Goal: Information Seeking & Learning: Learn about a topic

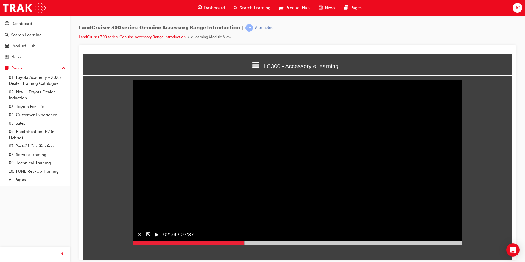
click at [156, 239] on button "▶︎" at bounding box center [157, 235] width 4 height 8
click at [147, 230] on video "Sorry, your browser does not support embedded videos. Download Instead" at bounding box center [298, 162] width 330 height 165
click at [226, 197] on video "Sorry, your browser does not support embedded videos. Download Instead" at bounding box center [298, 162] width 330 height 165
click at [296, 173] on video "Sorry, your browser does not support embedded videos. Download Instead" at bounding box center [298, 162] width 330 height 165
click at [290, 226] on video "Sorry, your browser does not support embedded videos. Download Instead" at bounding box center [298, 162] width 330 height 165
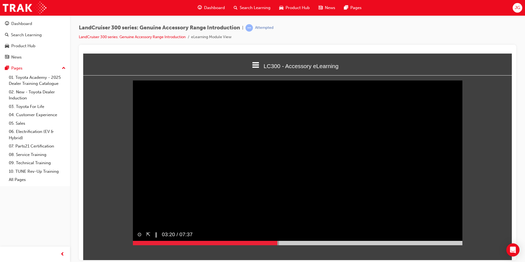
click at [290, 226] on video "Sorry, your browser does not support embedded videos. Download Instead" at bounding box center [298, 162] width 330 height 165
click at [226, 213] on video "Sorry, your browser does not support embedded videos. Download Instead" at bounding box center [298, 162] width 330 height 165
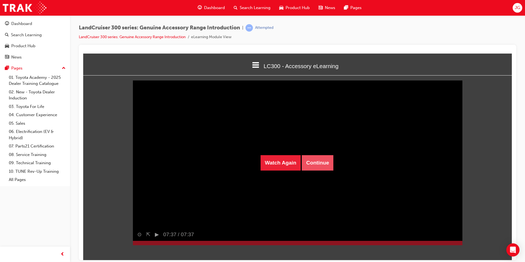
click at [326, 159] on button "Continue" at bounding box center [318, 162] width 32 height 15
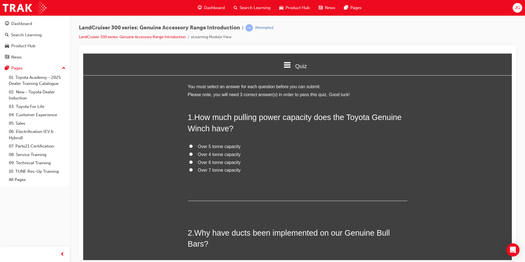
click at [192, 159] on label "Over 6 tonne capacity" at bounding box center [298, 163] width 220 height 8
click at [192, 160] on input "Over 6 tonne capacity" at bounding box center [191, 162] width 4 height 4
radio input "true"
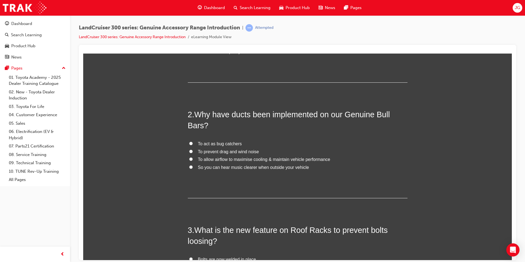
scroll to position [119, 0]
click at [190, 149] on input "To prevent drag and wind noise" at bounding box center [191, 151] width 4 height 4
radio input "true"
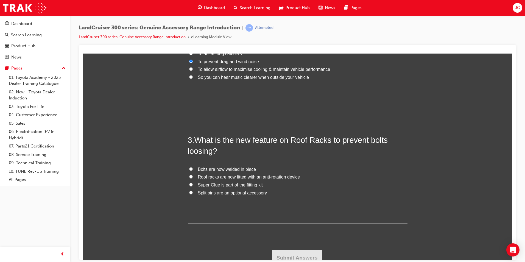
scroll to position [214, 0]
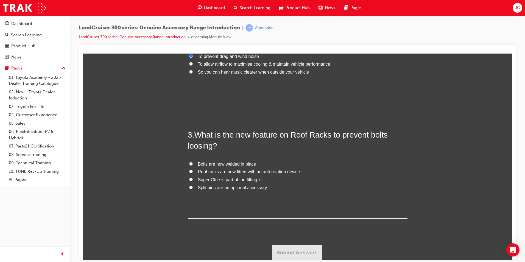
click at [189, 173] on input "Roof racks are now fitted with an anti-rotation device" at bounding box center [191, 172] width 4 height 4
radio input "true"
click at [289, 251] on button "Submit Answers" at bounding box center [297, 252] width 50 height 15
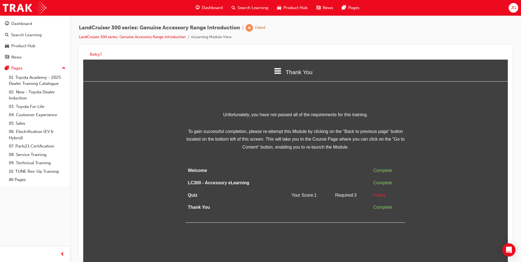
scroll to position [4, 0]
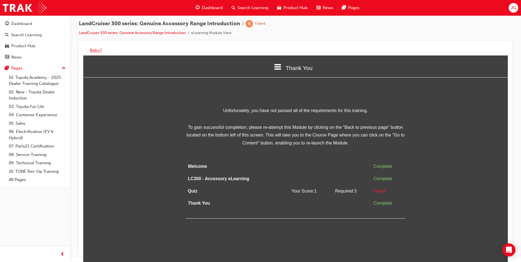
click at [92, 51] on button "Retry?" at bounding box center [96, 50] width 12 height 6
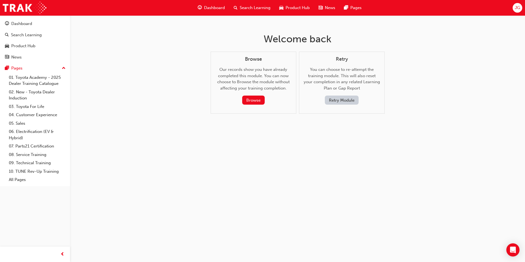
click at [332, 101] on button "Retry Module" at bounding box center [342, 100] width 34 height 9
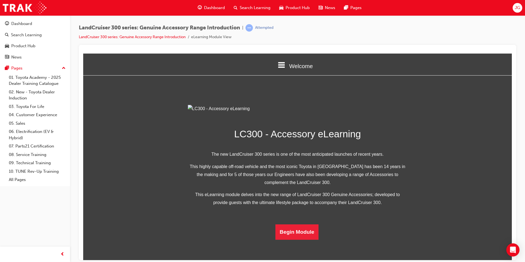
scroll to position [95, 0]
click at [300, 240] on button "Begin Module" at bounding box center [297, 231] width 43 height 15
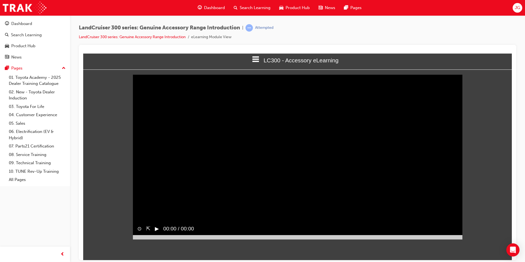
scroll to position [0, 0]
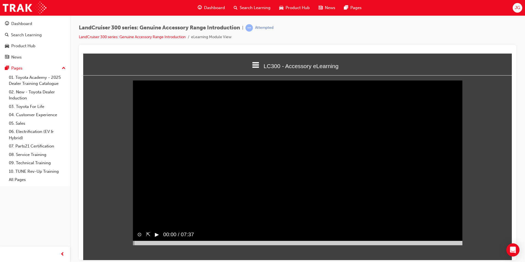
click at [226, 190] on video "Sorry, your browser does not support embedded videos. Download Instead" at bounding box center [298, 162] width 330 height 165
click at [400, 200] on video "Sorry, your browser does not support embedded videos. Download Instead" at bounding box center [298, 162] width 330 height 165
click at [162, 219] on video "Sorry, your browser does not support embedded videos. Download Instead" at bounding box center [298, 162] width 330 height 165
drag, startPoint x: 213, startPoint y: 252, endPoint x: 165, endPoint y: 255, distance: 48.4
click at [165, 245] on div at bounding box center [298, 243] width 330 height 4
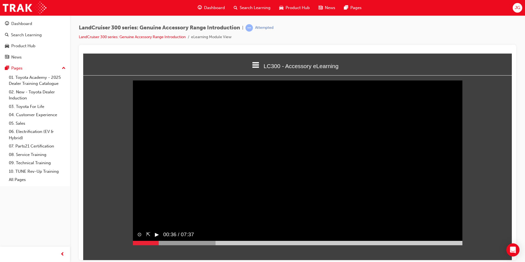
drag, startPoint x: 164, startPoint y: 254, endPoint x: 157, endPoint y: 252, distance: 7.9
click at [157, 245] on div at bounding box center [146, 243] width 26 height 4
click at [193, 194] on video "Sorry, your browser does not support embedded videos. Download Instead" at bounding box center [298, 162] width 330 height 165
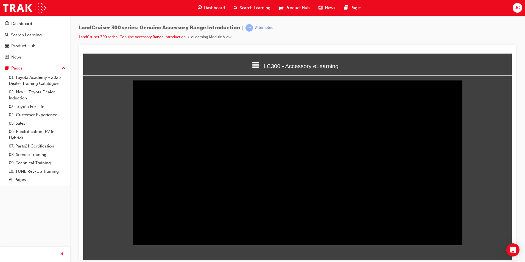
click at [451, 43] on div "LandCruiser 300 series: Genuine Accessory Range Introduction | Attempted LandCr…" at bounding box center [298, 34] width 438 height 21
drag, startPoint x: 368, startPoint y: 254, endPoint x: 379, endPoint y: 255, distance: 11.3
click at [379, 255] on html "LC300 - Accessory eLearning Welcome LC300 - Accessory eLearning Quiz Thank You …" at bounding box center [297, 156] width 429 height 207
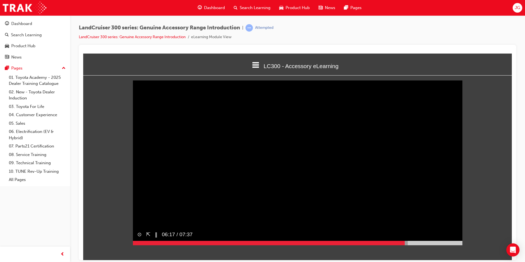
drag, startPoint x: 399, startPoint y: 254, endPoint x: 406, endPoint y: 254, distance: 6.6
click at [406, 245] on div at bounding box center [298, 243] width 330 height 4
drag, startPoint x: 406, startPoint y: 254, endPoint x: 413, endPoint y: 254, distance: 7.2
click at [413, 245] on div at bounding box center [298, 243] width 330 height 4
drag, startPoint x: 413, startPoint y: 254, endPoint x: 420, endPoint y: 254, distance: 6.6
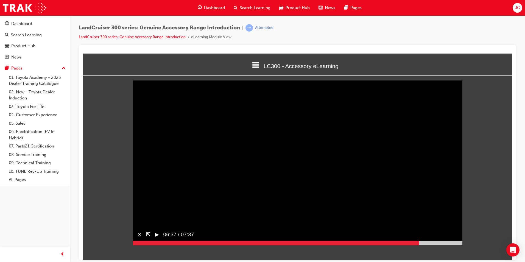
click at [420, 245] on div at bounding box center [298, 243] width 330 height 4
drag, startPoint x: 420, startPoint y: 254, endPoint x: 448, endPoint y: 252, distance: 28.1
click at [448, 245] on div at bounding box center [298, 243] width 330 height 4
drag, startPoint x: 447, startPoint y: 252, endPoint x: 440, endPoint y: 253, distance: 6.6
click at [440, 245] on div at bounding box center [286, 243] width 307 height 4
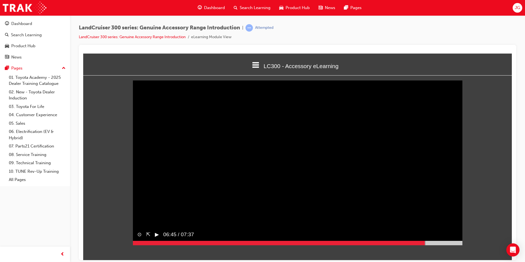
drag, startPoint x: 440, startPoint y: 253, endPoint x: 425, endPoint y: 254, distance: 14.9
click at [425, 245] on div at bounding box center [279, 243] width 292 height 4
drag, startPoint x: 425, startPoint y: 254, endPoint x: 402, endPoint y: 255, distance: 23.4
click at [402, 245] on div at bounding box center [269, 243] width 272 height 4
drag, startPoint x: 402, startPoint y: 255, endPoint x: 410, endPoint y: 255, distance: 8.5
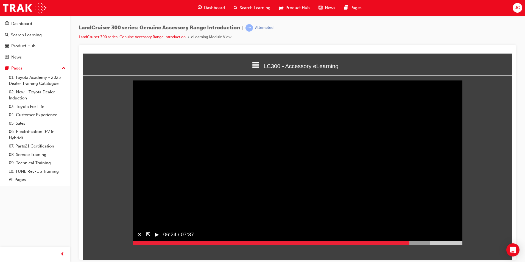
click at [410, 245] on div at bounding box center [281, 243] width 297 height 4
drag, startPoint x: 411, startPoint y: 253, endPoint x: 417, endPoint y: 252, distance: 5.8
click at [417, 245] on div at bounding box center [281, 243] width 297 height 4
click at [418, 245] on div at bounding box center [281, 243] width 297 height 4
click at [388, 189] on video "Sorry, your browser does not support embedded videos. Download Instead" at bounding box center [298, 162] width 330 height 165
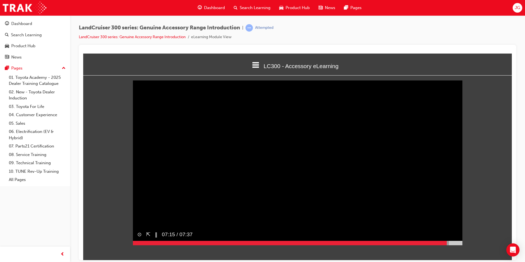
drag, startPoint x: 440, startPoint y: 252, endPoint x: 448, endPoint y: 253, distance: 8.6
click at [448, 245] on div at bounding box center [291, 243] width 317 height 4
click at [447, 245] on div at bounding box center [298, 243] width 330 height 4
click at [445, 245] on div at bounding box center [298, 243] width 330 height 4
click at [378, 197] on video "Sorry, your browser does not support embedded videos. Download Instead" at bounding box center [298, 162] width 330 height 165
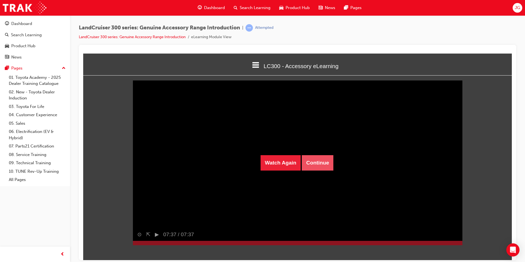
click at [316, 163] on button "Continue" at bounding box center [318, 162] width 32 height 15
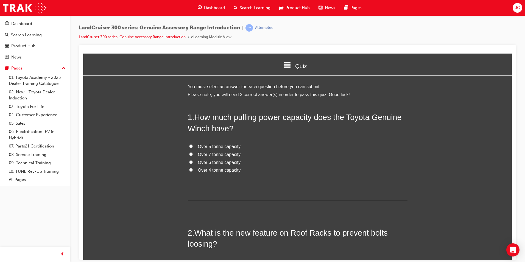
click at [189, 161] on input "Over 6 tonne capacity" at bounding box center [191, 162] width 4 height 4
radio input "true"
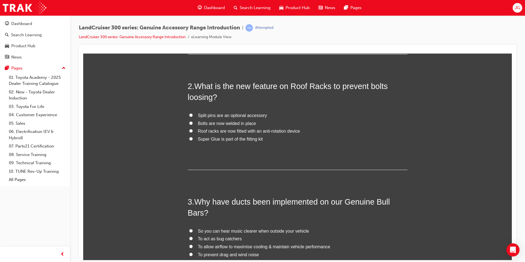
scroll to position [145, 0]
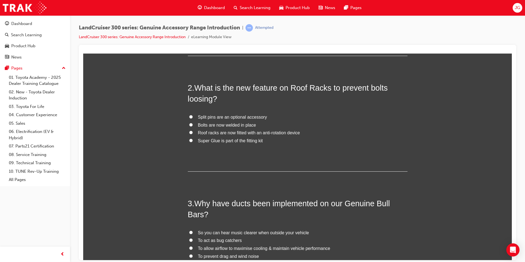
drag, startPoint x: 192, startPoint y: 132, endPoint x: 189, endPoint y: 133, distance: 3.6
click at [189, 133] on label "Roof racks are now fitted with an anti-rotation device" at bounding box center [298, 133] width 220 height 8
click at [189, 133] on input "Roof racks are now fitted with an anti-rotation device" at bounding box center [191, 133] width 4 height 4
radio input "true"
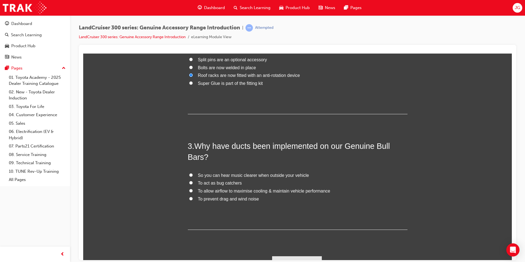
scroll to position [203, 0]
click at [189, 190] on input "To allow airflow to maximise cooling & maintain vehicle performance" at bounding box center [191, 190] width 4 height 4
radio input "true"
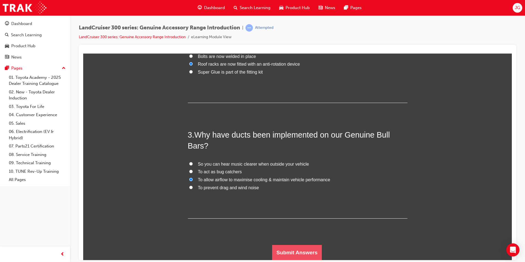
click at [277, 252] on button "Submit Answers" at bounding box center [297, 252] width 50 height 15
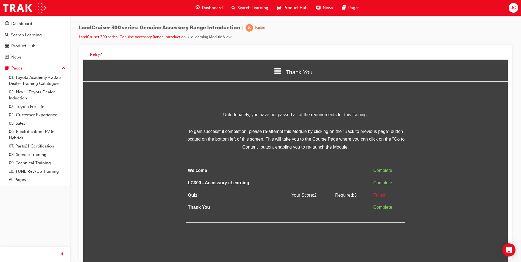
scroll to position [4, 0]
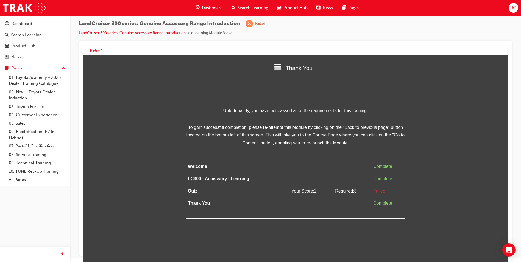
click at [98, 50] on button "Retry?" at bounding box center [96, 50] width 12 height 6
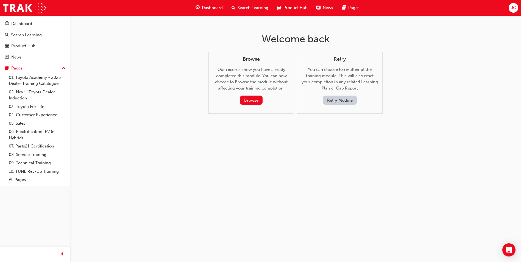
scroll to position [0, 0]
click at [338, 96] on button "Retry Module" at bounding box center [342, 100] width 34 height 9
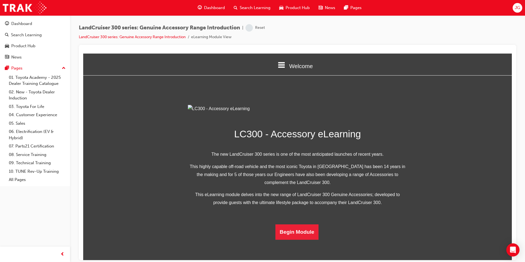
scroll to position [95, 0]
click at [303, 240] on button "Begin Module" at bounding box center [297, 231] width 43 height 15
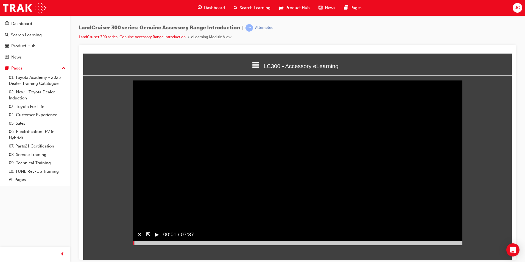
drag, startPoint x: 134, startPoint y: 253, endPoint x: 198, endPoint y: 252, distance: 64.6
click at [198, 245] on div at bounding box center [298, 243] width 330 height 4
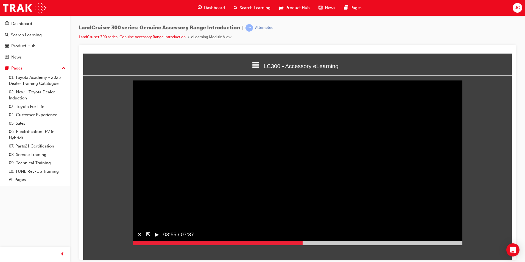
drag, startPoint x: 196, startPoint y: 254, endPoint x: 324, endPoint y: 254, distance: 127.8
click at [308, 245] on div at bounding box center [298, 243] width 330 height 4
click at [265, 177] on video "Sorry, your browser does not support embedded videos. Download Instead" at bounding box center [298, 162] width 330 height 165
click at [307, 245] on div at bounding box center [220, 243] width 174 height 4
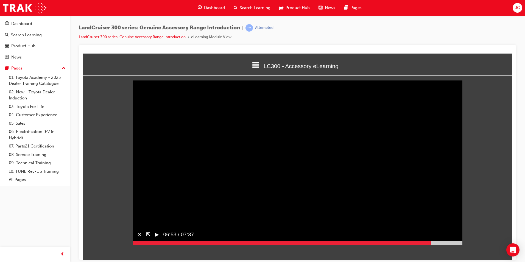
drag, startPoint x: 307, startPoint y: 254, endPoint x: 438, endPoint y: 246, distance: 131.6
click at [438, 245] on div "⊙ ⇱ ▶︎ 06:53 / 07:37" at bounding box center [298, 236] width 330 height 17
click at [322, 189] on video "Sorry, your browser does not support embedded videos. Download Instead" at bounding box center [298, 162] width 330 height 165
click at [156, 239] on button "▶︎" at bounding box center [157, 235] width 4 height 8
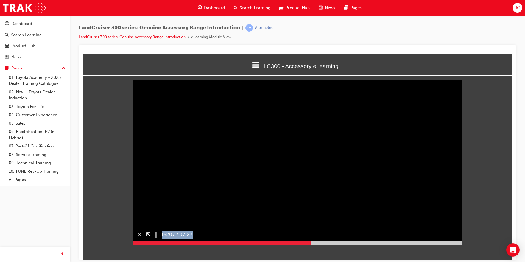
click at [311, 165] on video "Sorry, your browser does not support embedded videos. Download Instead" at bounding box center [298, 162] width 330 height 165
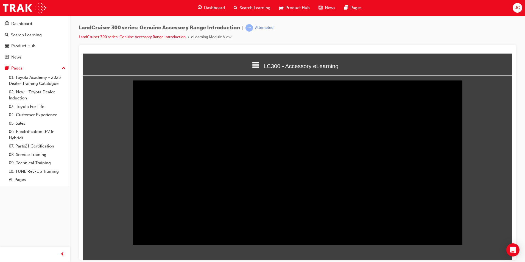
drag, startPoint x: 448, startPoint y: 192, endPoint x: 473, endPoint y: 196, distance: 25.8
click at [472, 196] on div "Sorry, your browser does not support embedded videos. Download Instead ⊙ ⇱ ‖ 04…" at bounding box center [297, 162] width 429 height 165
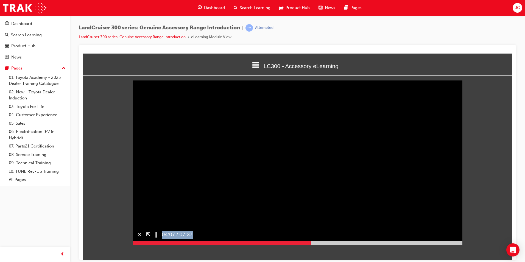
click at [243, 215] on video "Sorry, your browser does not support embedded videos. Download Instead" at bounding box center [298, 162] width 330 height 165
click at [404, 203] on video "Sorry, your browser does not support embedded videos. Download Instead" at bounding box center [298, 162] width 330 height 165
click at [156, 239] on button "▶︎" at bounding box center [157, 235] width 4 height 8
click at [411, 218] on video "Sorry, your browser does not support embedded videos. Download Instead" at bounding box center [298, 162] width 330 height 165
drag, startPoint x: 411, startPoint y: 218, endPoint x: 463, endPoint y: 221, distance: 52.0
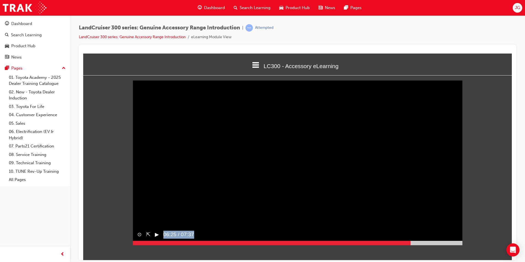
click at [463, 221] on div "Sorry, your browser does not support embedded videos. Download Instead ⊙ ⇱ ▶︎ 0…" at bounding box center [297, 162] width 429 height 165
click at [447, 202] on video "Sorry, your browser does not support embedded videos. Download Instead" at bounding box center [298, 162] width 330 height 165
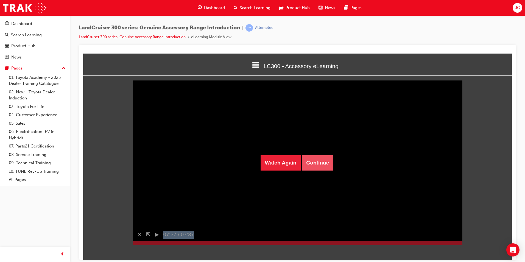
click at [325, 159] on button "Continue" at bounding box center [318, 162] width 32 height 15
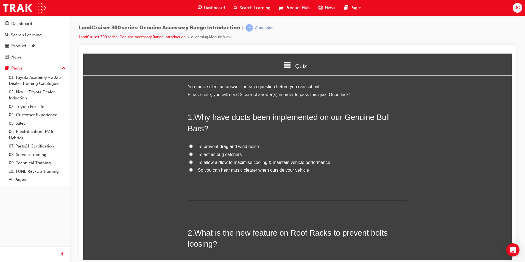
click at [190, 162] on input "To allow airflow to maximise cooling & maintain vehicle performance" at bounding box center [191, 162] width 4 height 4
radio input "true"
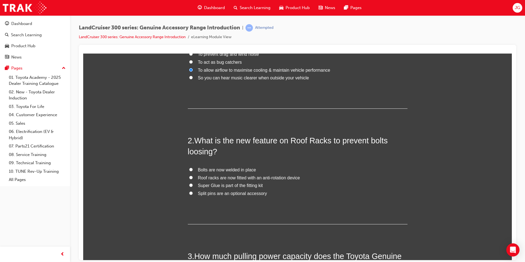
scroll to position [101, 0]
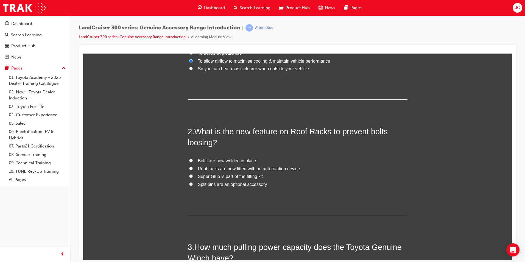
click at [190, 167] on input "Roof racks are now fitted with an anti-rotation device" at bounding box center [191, 169] width 4 height 4
radio input "true"
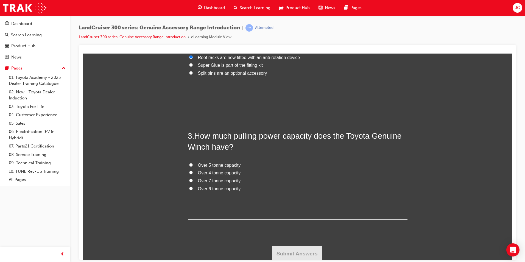
scroll to position [213, 0]
click at [189, 179] on input "Over 7 tonne capacity" at bounding box center [191, 180] width 4 height 4
radio input "true"
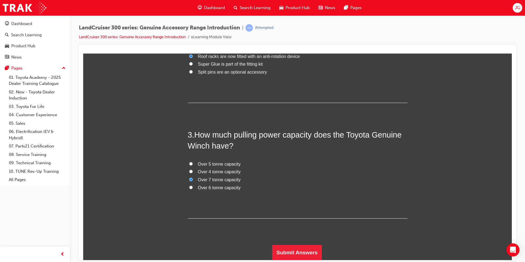
click at [189, 163] on input "Over 5 tonne capacity" at bounding box center [191, 164] width 4 height 4
radio input "true"
click at [287, 251] on button "Submit Answers" at bounding box center [297, 252] width 50 height 15
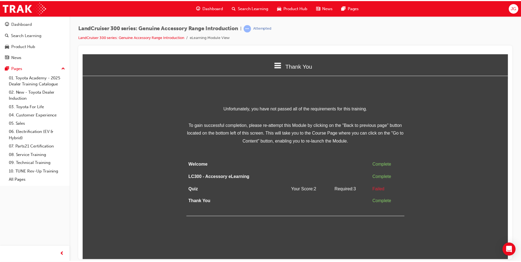
scroll to position [0, 0]
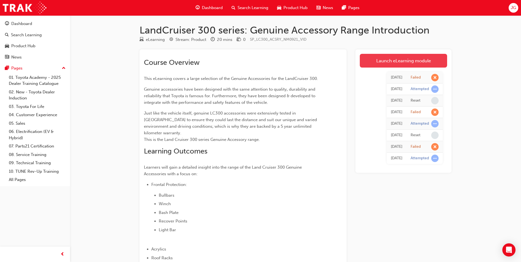
click at [387, 59] on link "Launch eLearning module" at bounding box center [403, 61] width 87 height 14
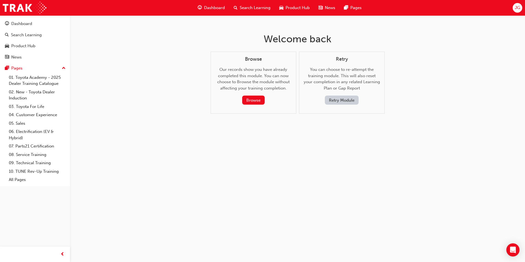
click at [339, 102] on button "Retry Module" at bounding box center [342, 100] width 34 height 9
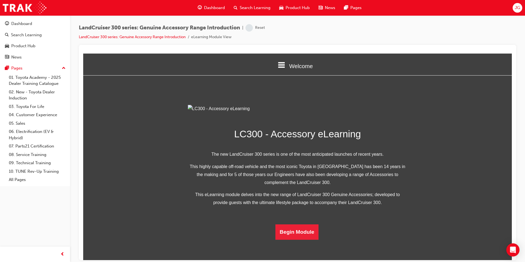
scroll to position [95, 0]
click at [290, 240] on button "Begin Module" at bounding box center [297, 231] width 43 height 15
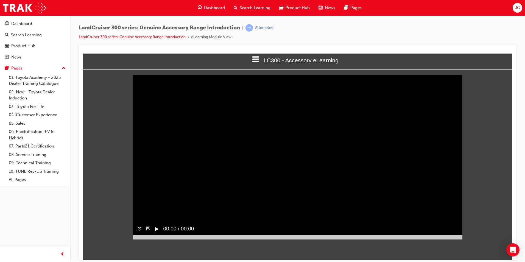
scroll to position [0, 0]
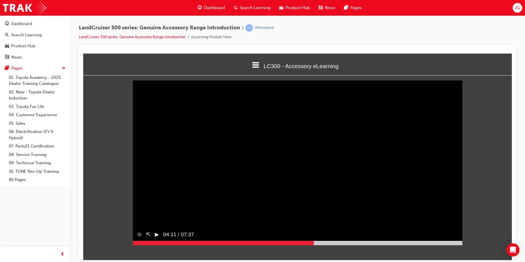
drag, startPoint x: 133, startPoint y: 251, endPoint x: 314, endPoint y: 235, distance: 182.1
click at [314, 235] on div "Sorry, your browser does not support embedded videos. Download Instead ⊙ ⇱ ▶︎ 0…" at bounding box center [298, 162] width 330 height 165
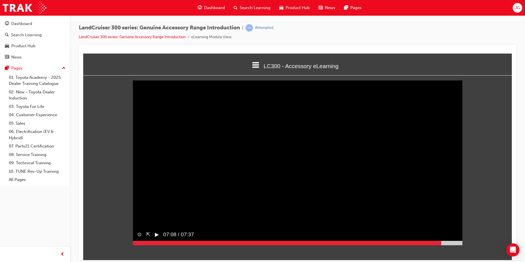
drag, startPoint x: 313, startPoint y: 253, endPoint x: 443, endPoint y: 239, distance: 130.4
click at [443, 239] on div "⊙ ⇱ ▶︎ 07:08 / 07:37" at bounding box center [298, 236] width 330 height 17
click at [155, 239] on button "▶︎" at bounding box center [157, 235] width 4 height 8
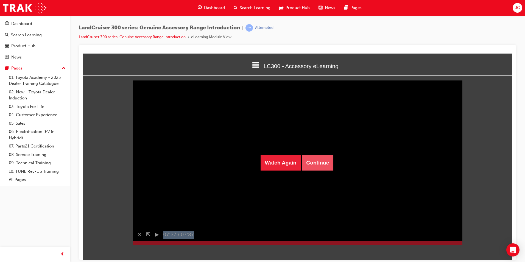
click at [313, 158] on button "Continue" at bounding box center [318, 162] width 32 height 15
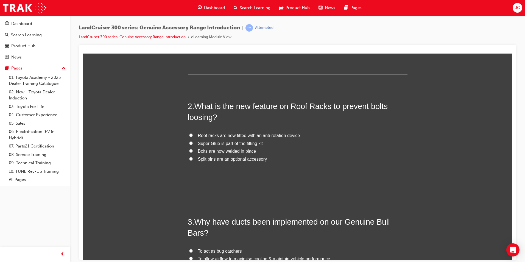
scroll to position [127, 0]
click at [189, 134] on input "Roof racks are now fitted with an anti-rotation device" at bounding box center [191, 135] width 4 height 4
radio input "true"
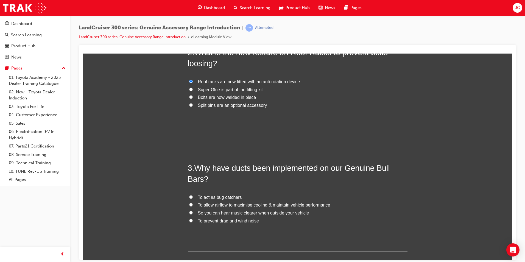
scroll to position [181, 0]
click at [189, 204] on input "To allow airflow to maximise cooling & maintain vehicle performance" at bounding box center [191, 205] width 4 height 4
radio input "true"
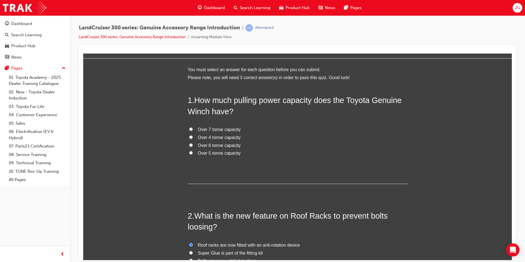
scroll to position [17, 0]
click at [190, 138] on input "Over 4 tonne capacity" at bounding box center [191, 137] width 4 height 4
radio input "true"
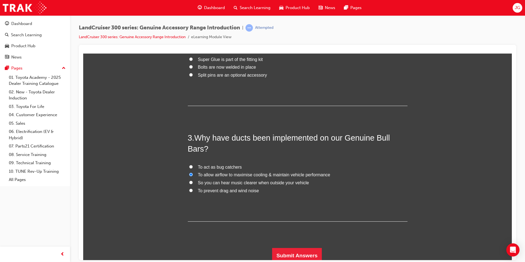
scroll to position [214, 0]
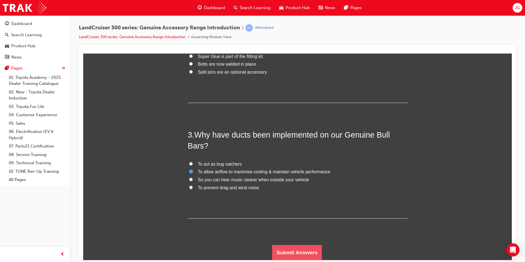
click at [287, 248] on button "Submit Answers" at bounding box center [297, 252] width 50 height 15
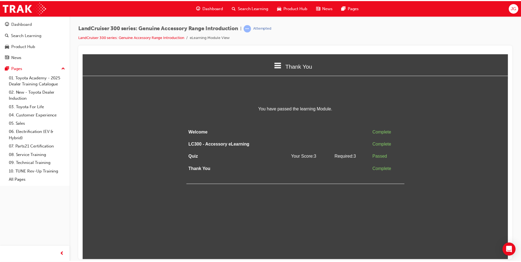
scroll to position [0, 0]
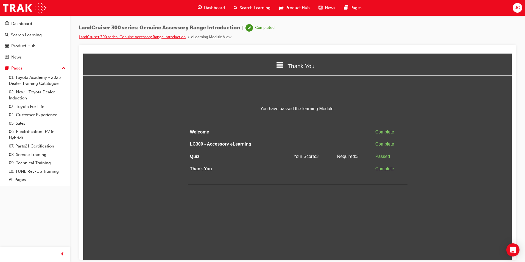
click at [156, 38] on link "LandCruiser 300 series: Genuine Accessory Range Introduction" at bounding box center [132, 37] width 107 height 5
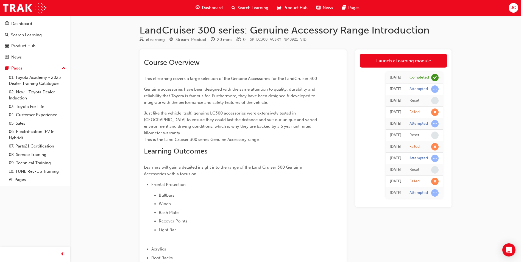
click at [217, 6] on span "Dashboard" at bounding box center [212, 8] width 21 height 6
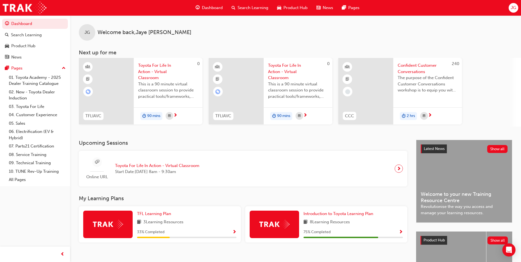
click at [290, 7] on span "Product Hub" at bounding box center [296, 8] width 24 height 6
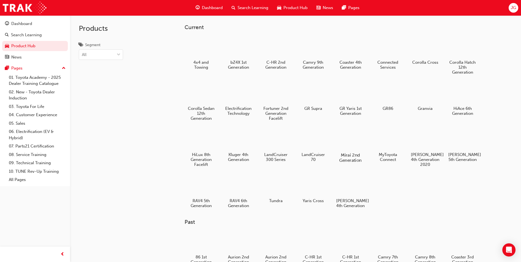
click at [356, 141] on div at bounding box center [351, 139] width 31 height 22
